Goal: Transaction & Acquisition: Purchase product/service

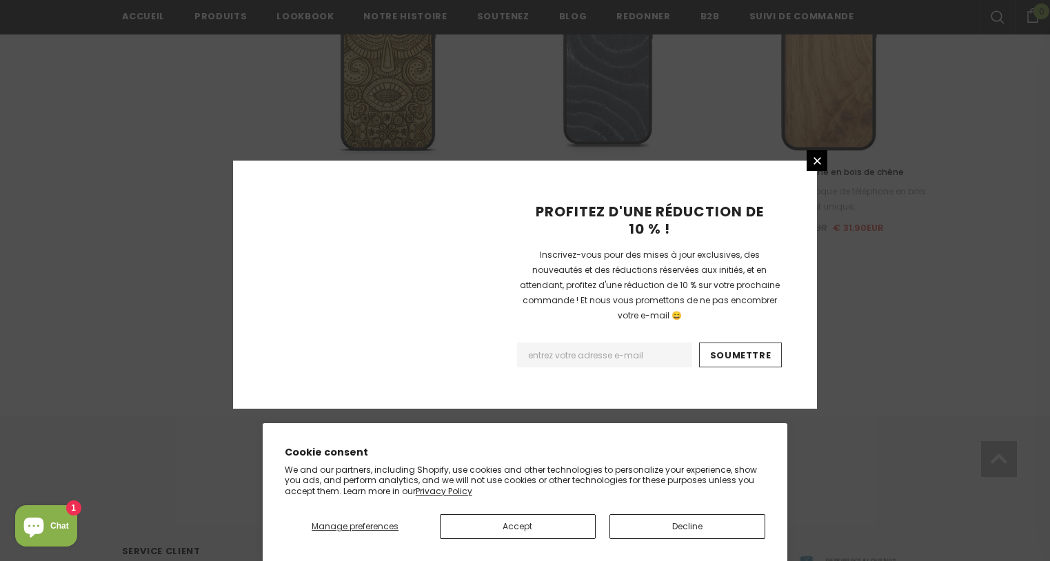
scroll to position [1619, 0]
